Goal: Complete application form

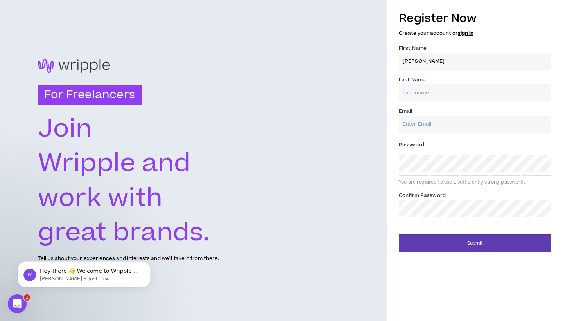
type input "[PERSON_NAME]"
type input "[EMAIL_ADDRESS][DOMAIN_NAME]"
click at [410, 174] on div "Password * You are required to use a sufficiently strong password." at bounding box center [475, 161] width 153 height 47
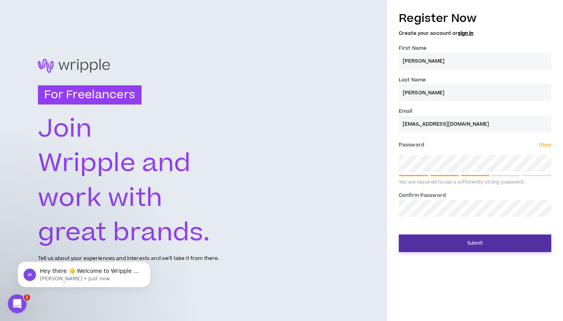
click at [445, 243] on button "Submit" at bounding box center [475, 243] width 153 height 18
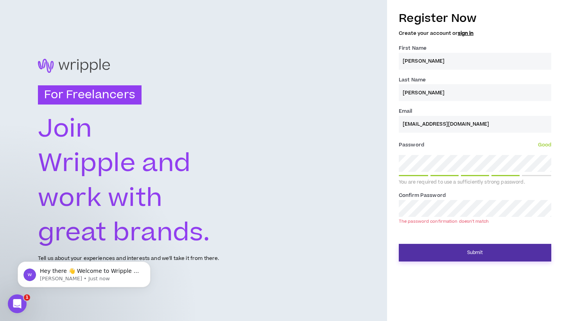
click at [448, 244] on button "Submit" at bounding box center [475, 253] width 153 height 18
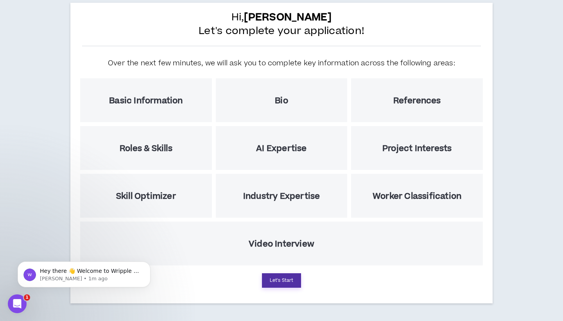
scroll to position [46, 0]
click at [281, 281] on button "Let's Start" at bounding box center [281, 280] width 39 height 14
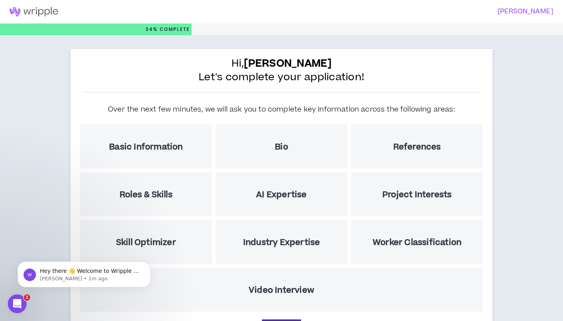
select select "US"
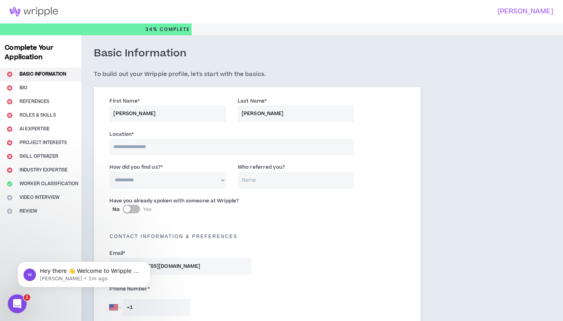
click at [161, 145] on input at bounding box center [232, 146] width 244 height 17
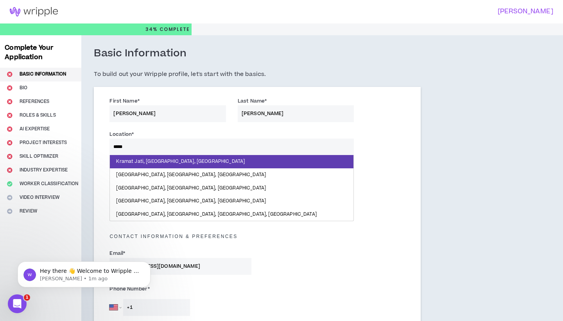
type input "******"
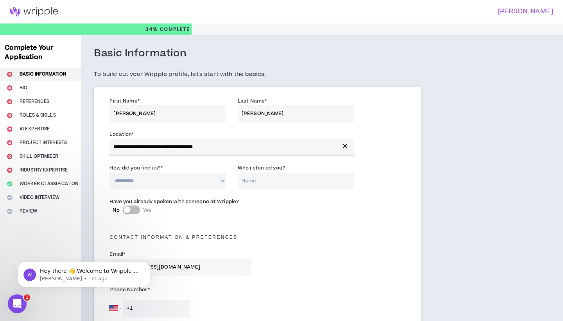
select select "*"
click at [268, 172] on label "Who referred you?" at bounding box center [261, 168] width 47 height 13
click at [268, 172] on input "Who referred you?" at bounding box center [296, 180] width 117 height 17
click at [269, 272] on div "Email * [EMAIL_ADDRESS][DOMAIN_NAME]" at bounding box center [257, 264] width 307 height 33
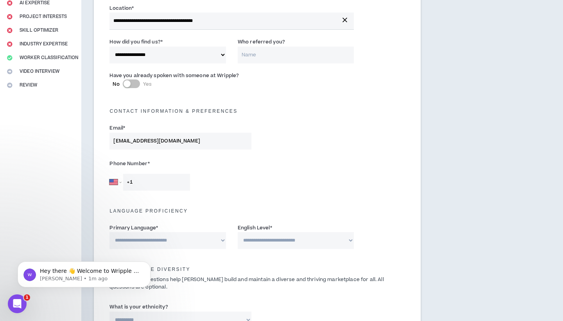
scroll to position [155, 0]
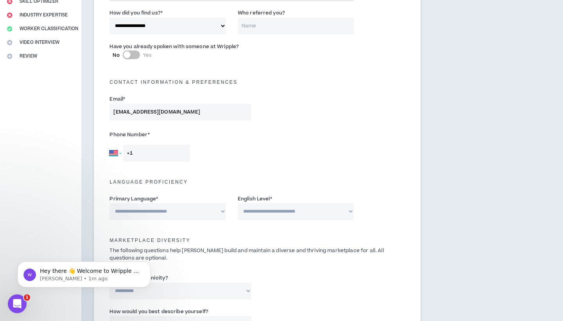
select select "IE"
click at [148, 149] on input "+353" at bounding box center [156, 153] width 67 height 17
type input "[PHONE_NUMBER]"
select select "*******"
select select "*"
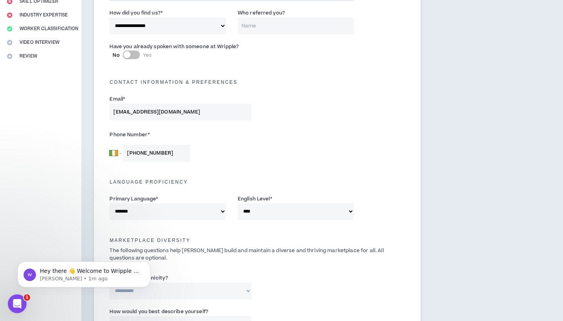
click at [257, 237] on h5 "Marketplace Diversity" at bounding box center [257, 239] width 307 height 5
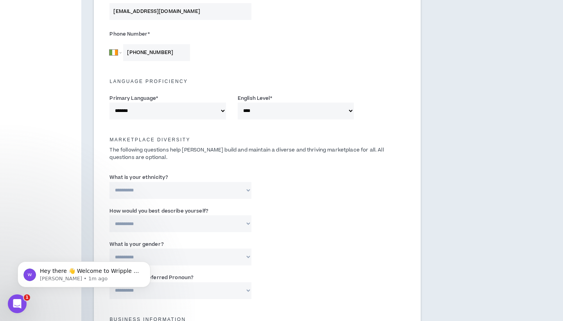
scroll to position [257, 0]
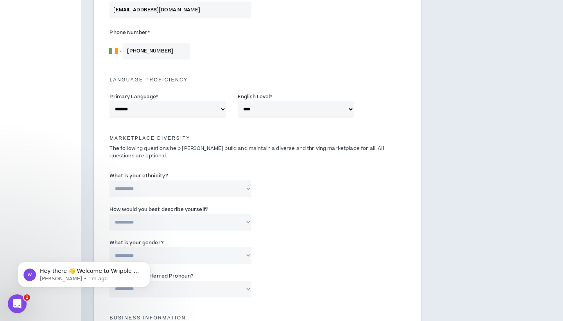
select select "**********"
click at [271, 183] on input "Please specify *" at bounding box center [308, 188] width 91 height 17
type input "White"
click at [230, 230] on div "**********" at bounding box center [257, 219] width 307 height 33
select select "*****"
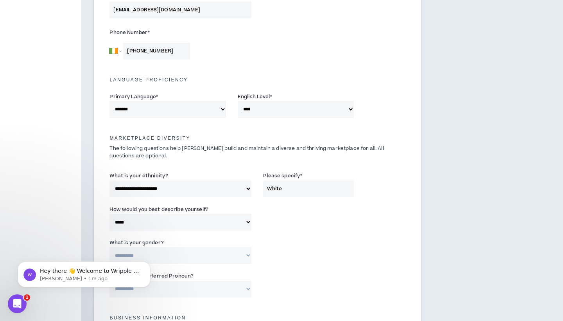
select select "**********"
select select "*****"
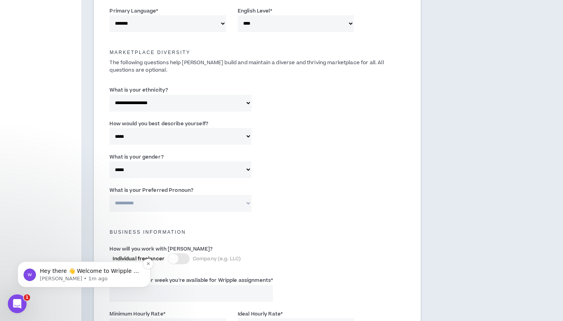
scroll to position [351, 0]
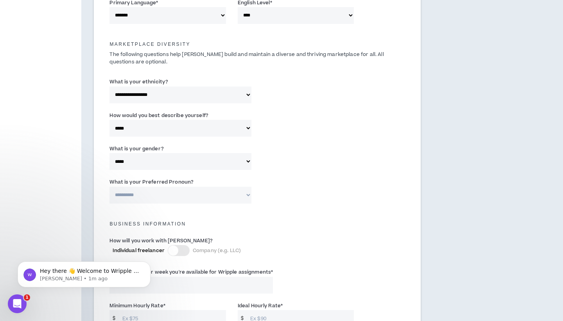
select select "**********"
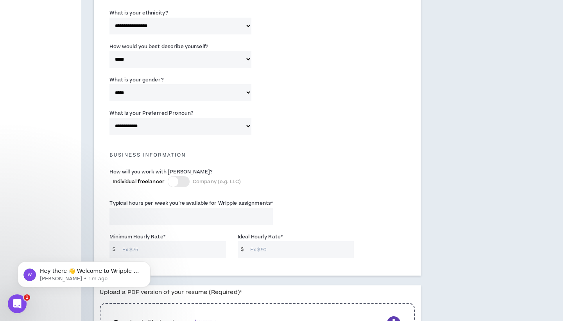
scroll to position [423, 0]
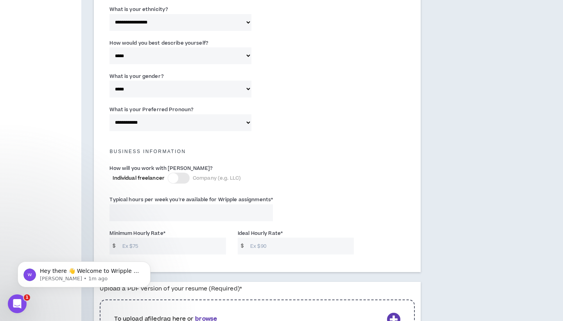
click at [163, 204] on input "Typical hours per week you're available for Wripple assignments *" at bounding box center [191, 212] width 163 height 17
type input "25"
click at [190, 239] on input "Minimum Hourly Rate *" at bounding box center [173, 245] width 108 height 17
click at [273, 239] on input "Ideal Hourly Rate *" at bounding box center [300, 245] width 108 height 17
click at [211, 243] on input "10" at bounding box center [173, 245] width 108 height 17
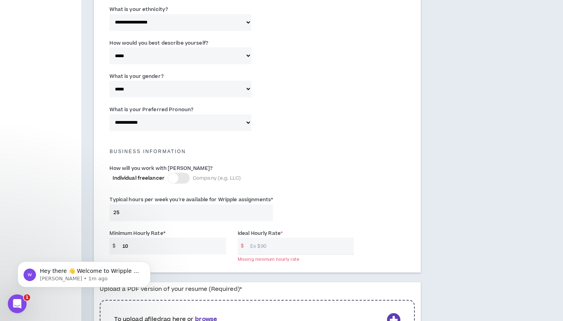
type input "1"
type input "9"
click at [282, 246] on input "Ideal Hourly Rate *" at bounding box center [300, 245] width 108 height 17
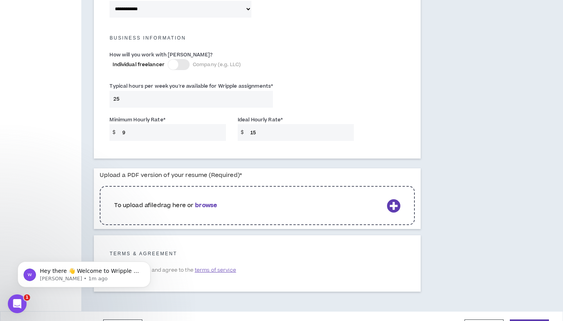
scroll to position [542, 0]
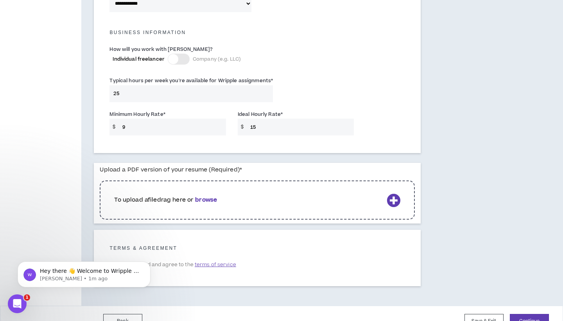
type input "15"
click at [212, 200] on b "browse" at bounding box center [206, 200] width 22 height 8
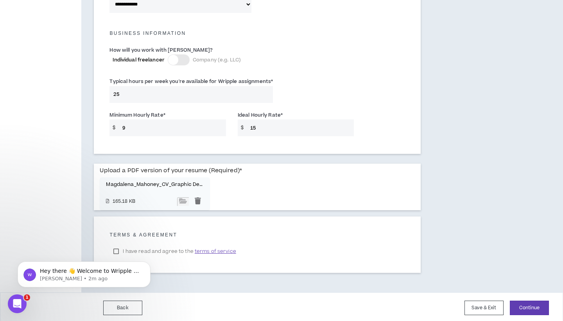
scroll to position [541, 0]
click at [117, 247] on html "Hey there 👋 Welcome to Wripple 🙌 Take a look around! If you have any questions,…" at bounding box center [84, 272] width 156 height 55
click at [119, 250] on body "Hey there 👋 Welcome to Wripple 🙌 Take a look around! If you have any questions,…" at bounding box center [84, 272] width 150 height 49
click at [116, 246] on label "I have read and agree to the terms of service" at bounding box center [175, 252] width 130 height 12
click at [524, 306] on button "Continue" at bounding box center [529, 308] width 39 height 14
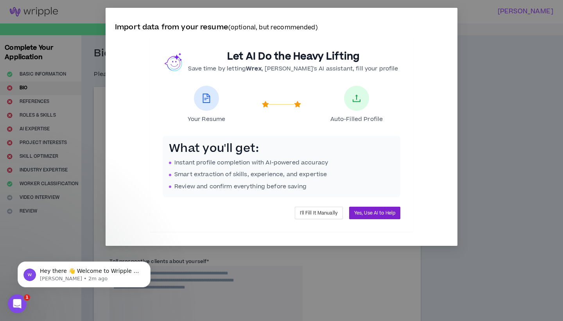
click at [375, 213] on span "Yes, Use AI to Help" at bounding box center [374, 212] width 41 height 7
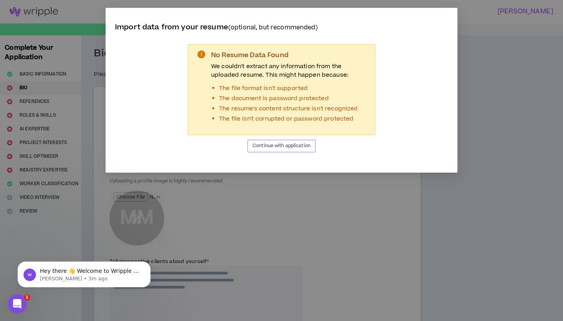
click at [291, 145] on span "Continue with application" at bounding box center [282, 145] width 58 height 7
